Goal: Information Seeking & Learning: Learn about a topic

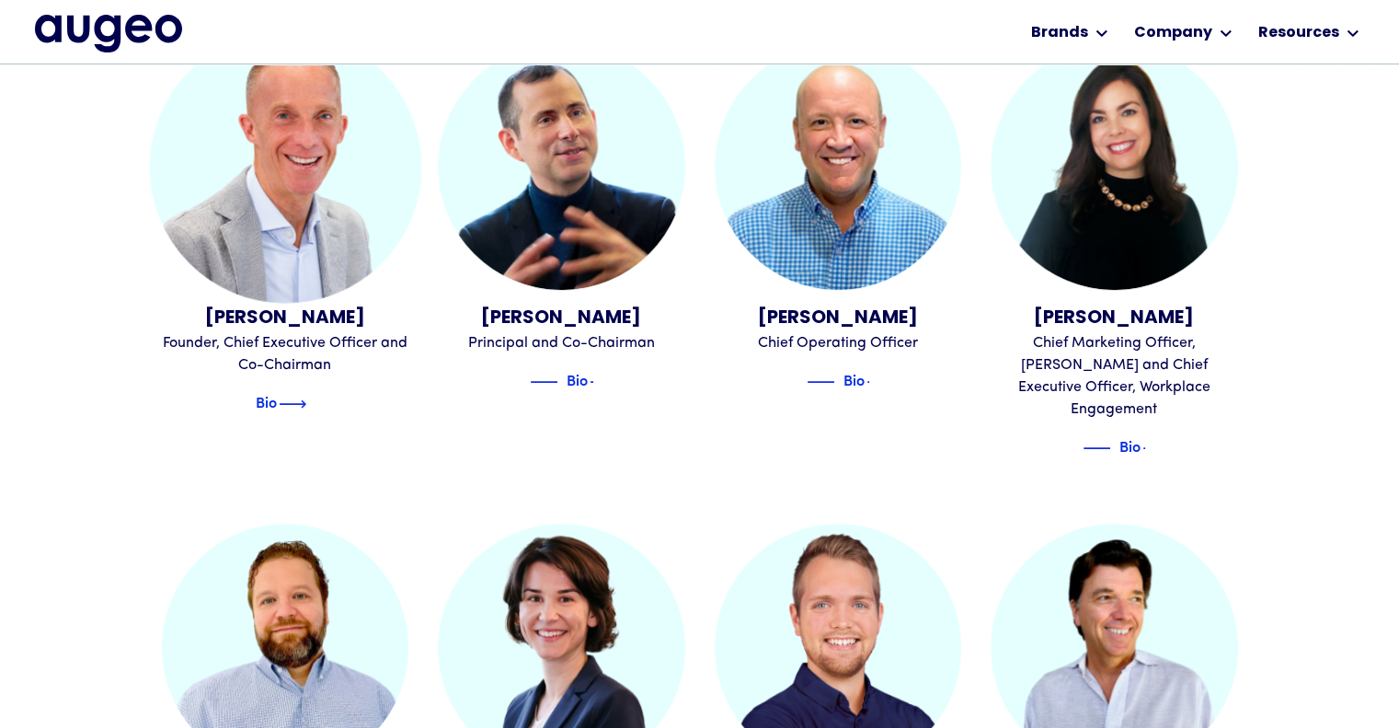
click at [270, 403] on div "Bio" at bounding box center [266, 401] width 21 height 22
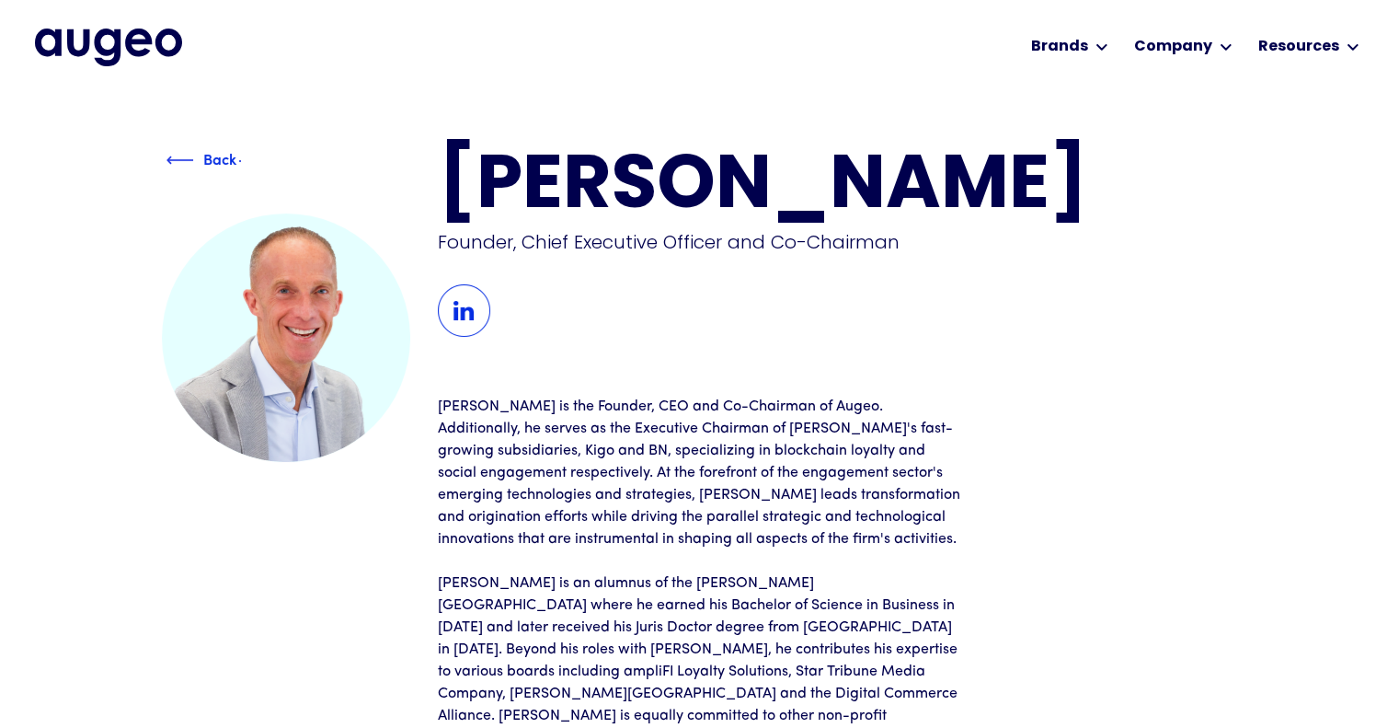
click at [180, 154] on img at bounding box center [181, 160] width 28 height 22
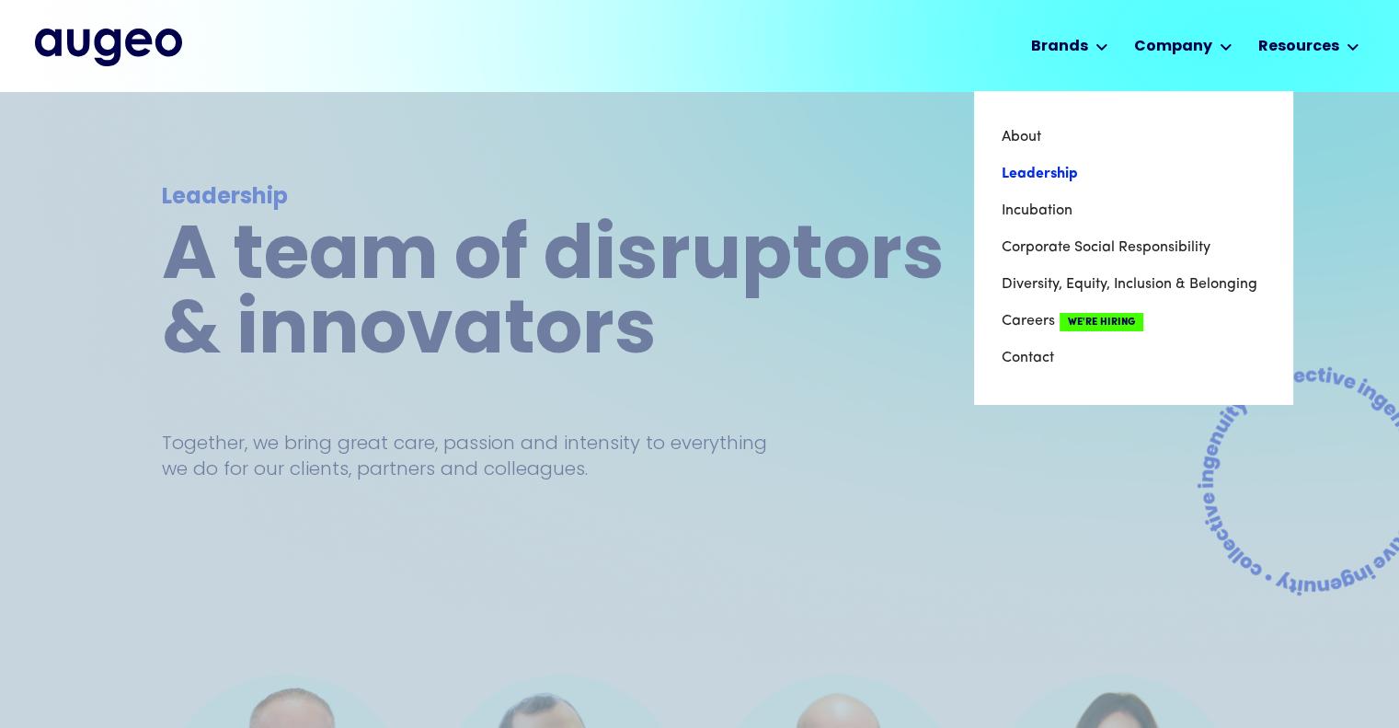
click at [1063, 166] on link "Leadership" at bounding box center [1133, 173] width 263 height 37
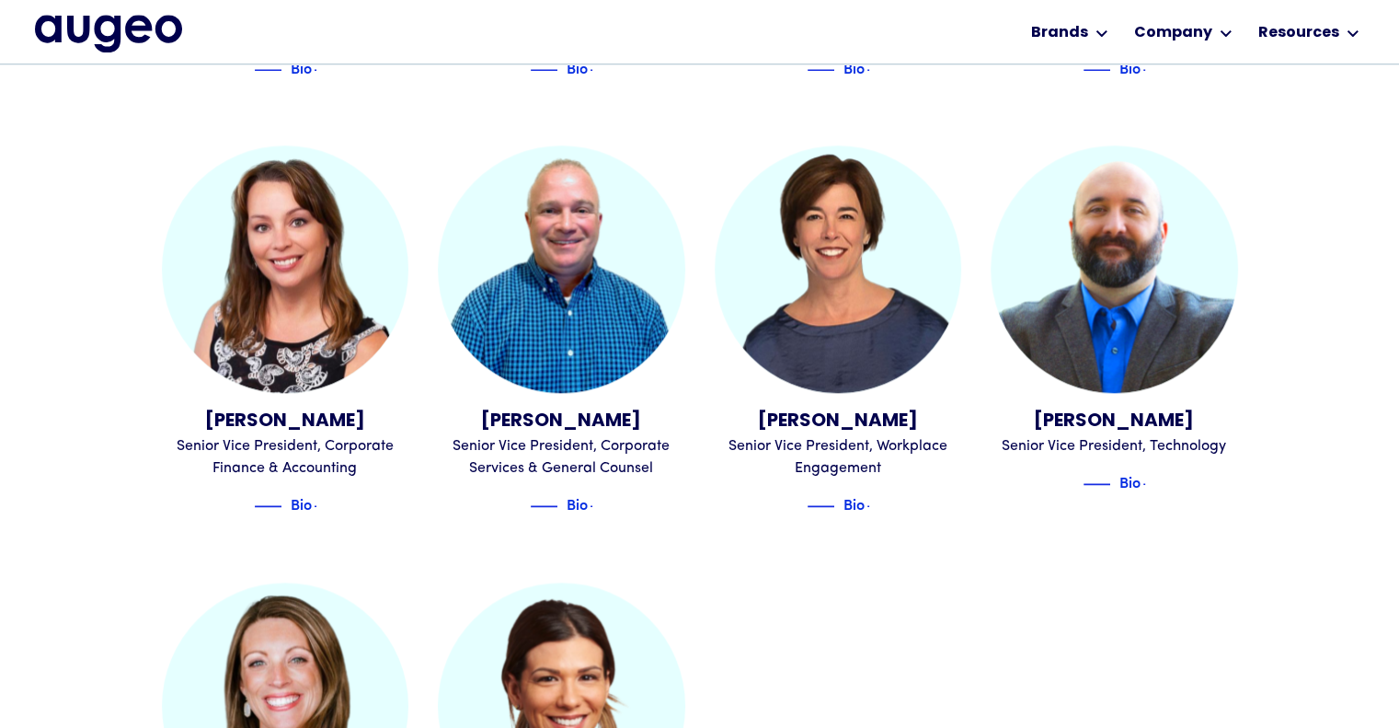
scroll to position [1781, 0]
